Goal: Obtain resource: Download file/media

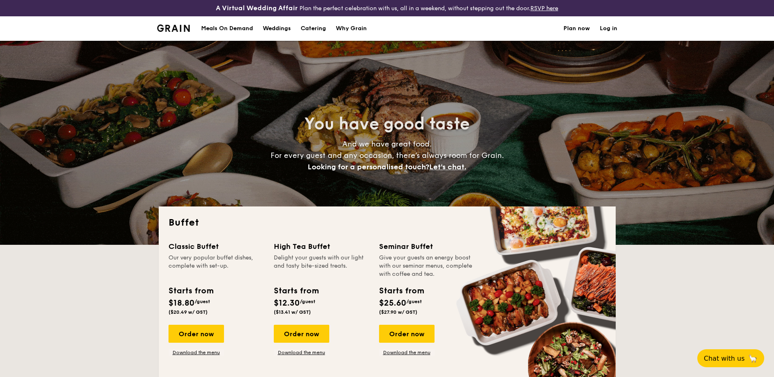
select select
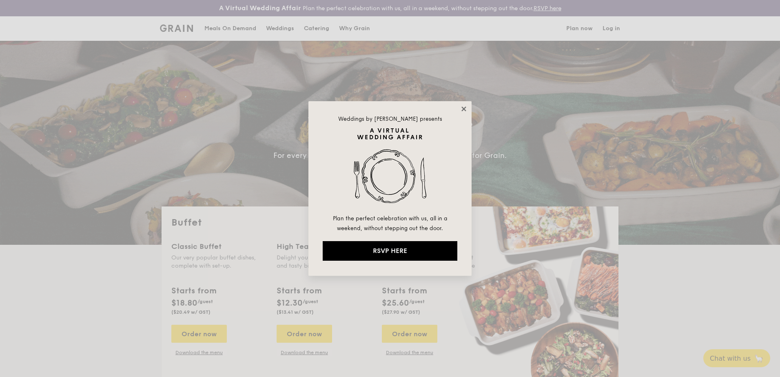
click at [466, 110] on icon at bounding box center [463, 108] width 7 height 7
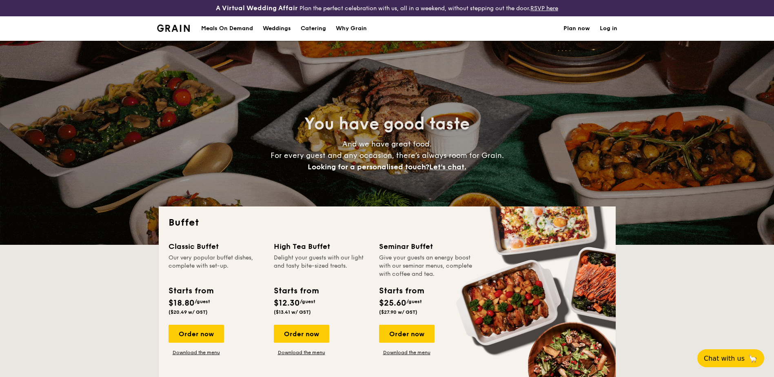
scroll to position [82, 0]
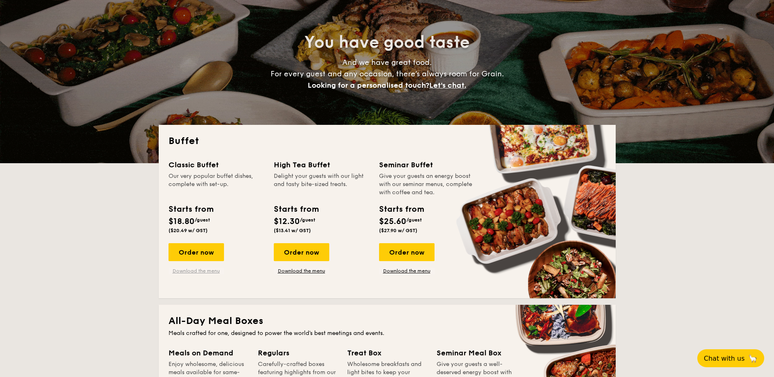
click at [200, 272] on link "Download the menu" at bounding box center [195, 270] width 55 height 7
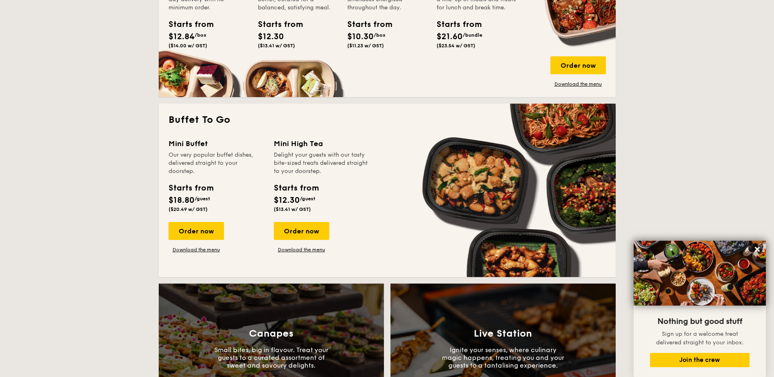
scroll to position [0, 0]
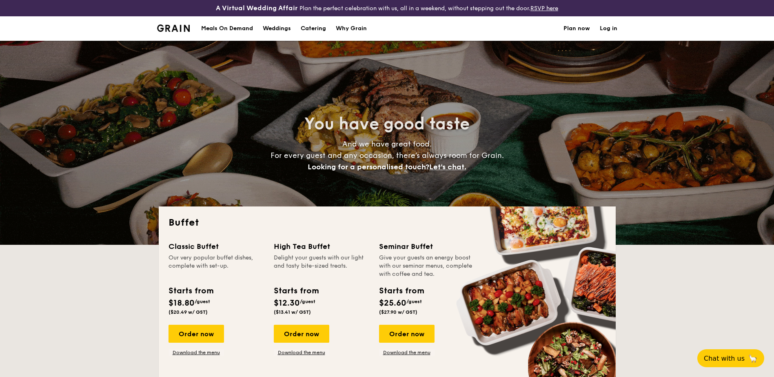
select select
click at [274, 30] on div "Weddings" at bounding box center [277, 28] width 28 height 24
